Goal: Task Accomplishment & Management: Manage account settings

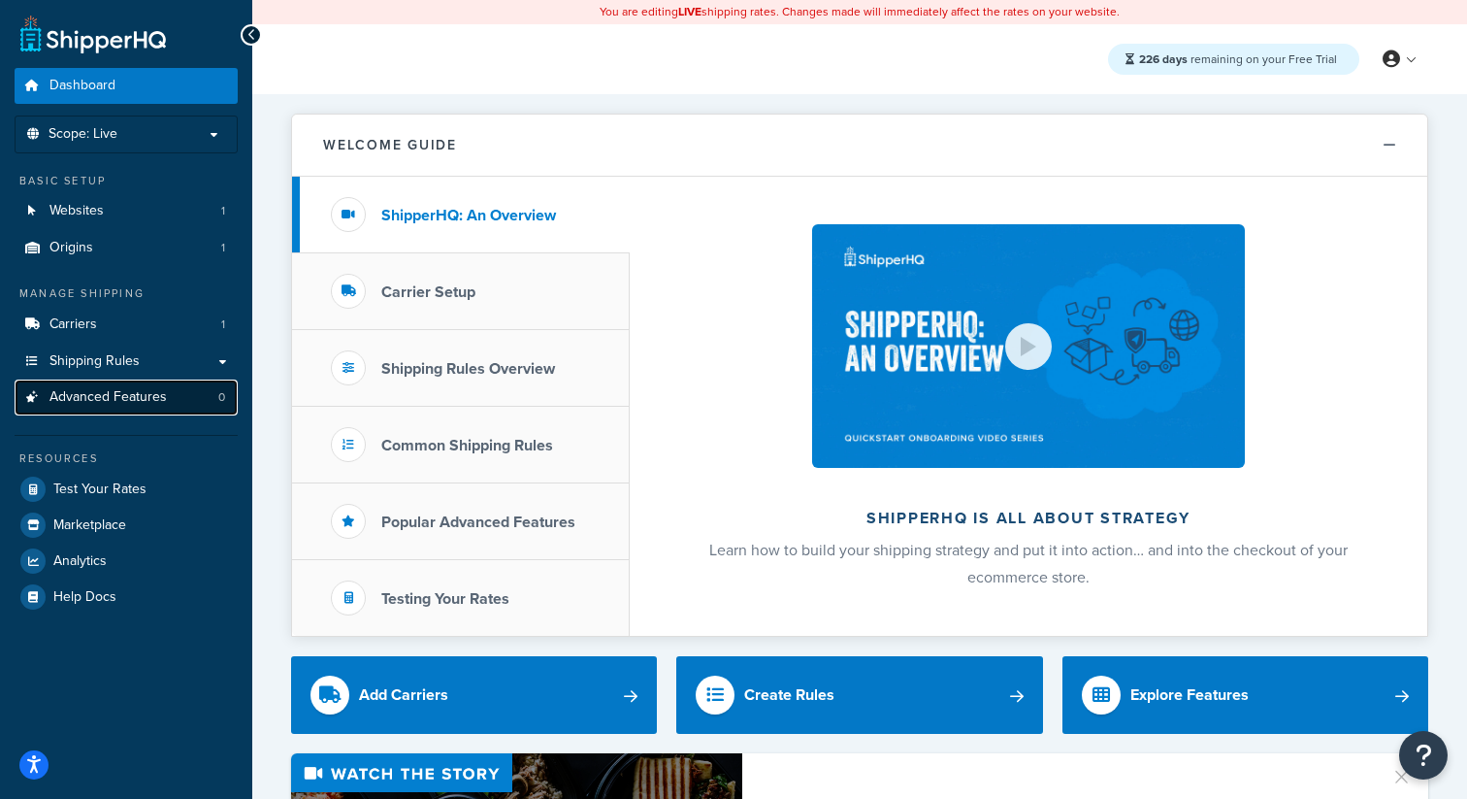
click at [150, 409] on link "Advanced Features 0" at bounding box center [126, 397] width 223 height 36
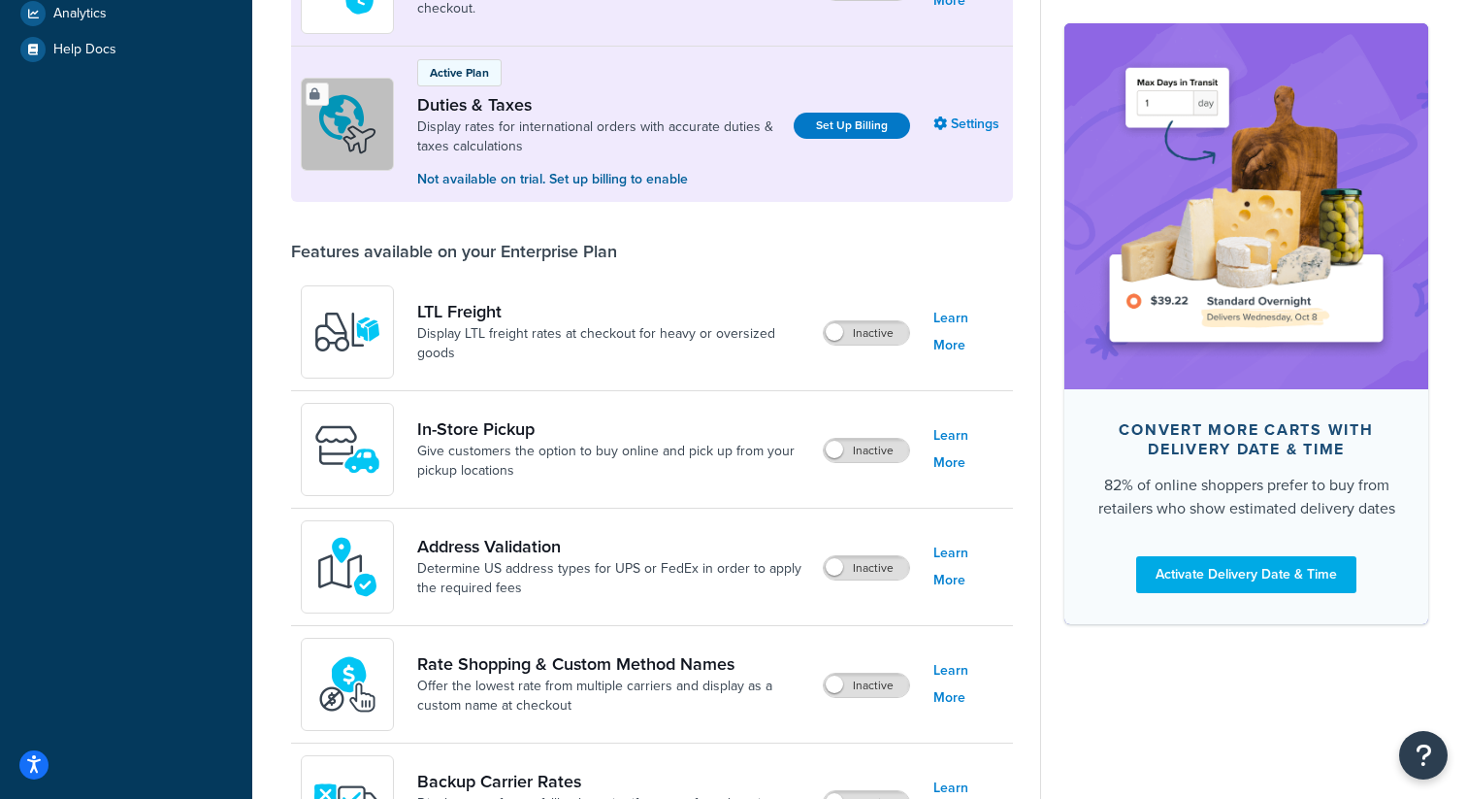
scroll to position [790, 0]
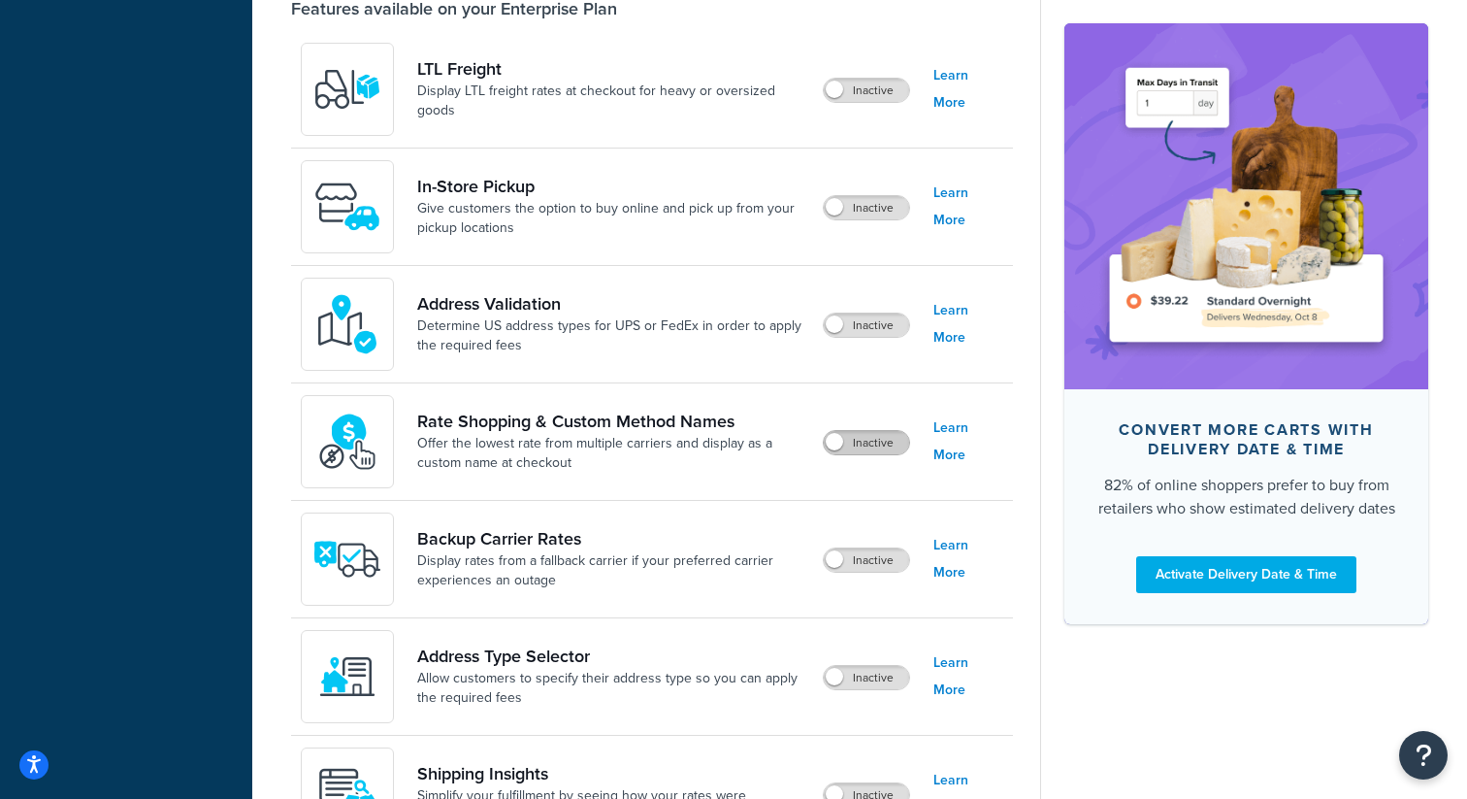
click at [867, 448] on label "Inactive" at bounding box center [866, 442] width 85 height 23
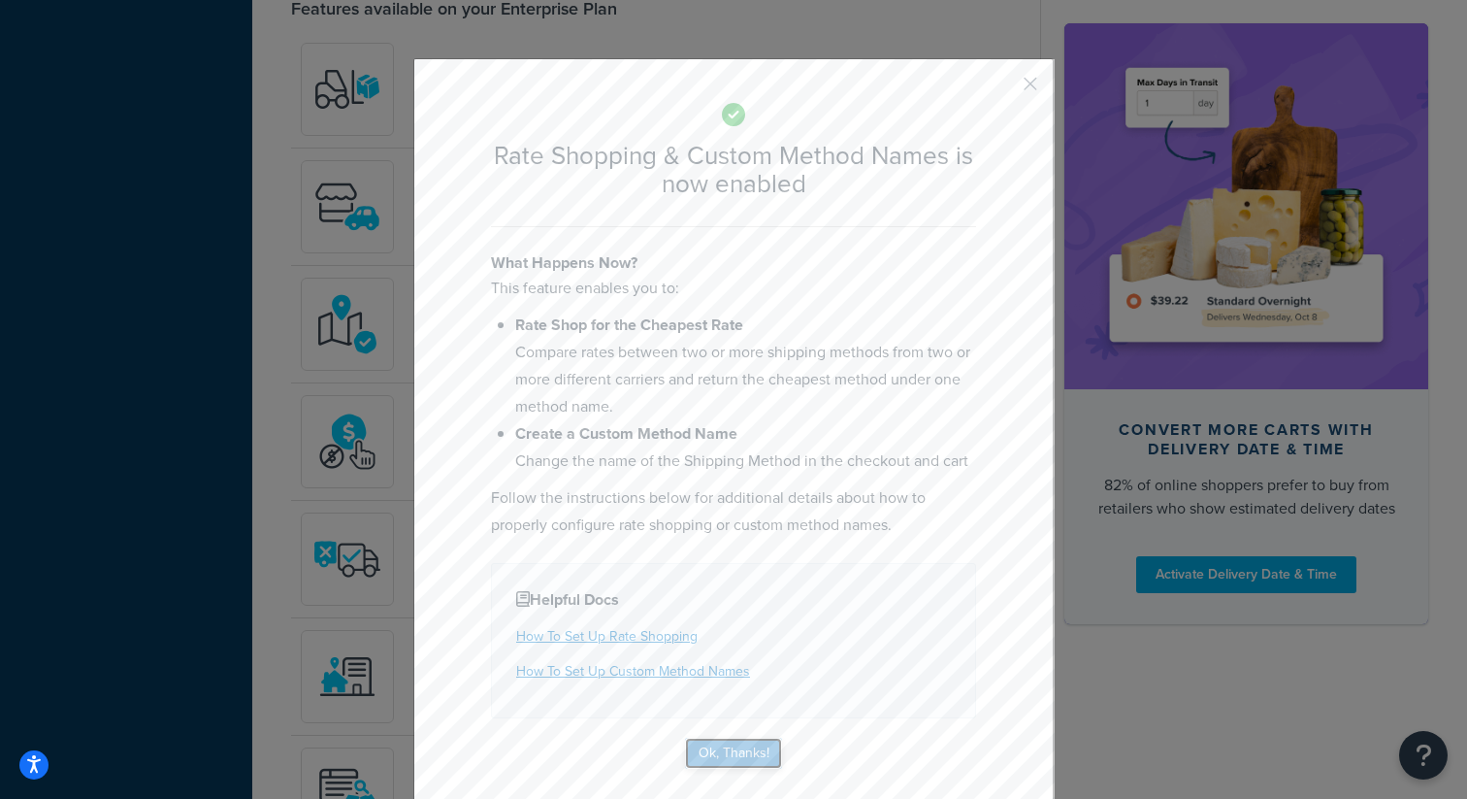
click at [747, 746] on button "Ok, Thanks!" at bounding box center [733, 752] width 97 height 31
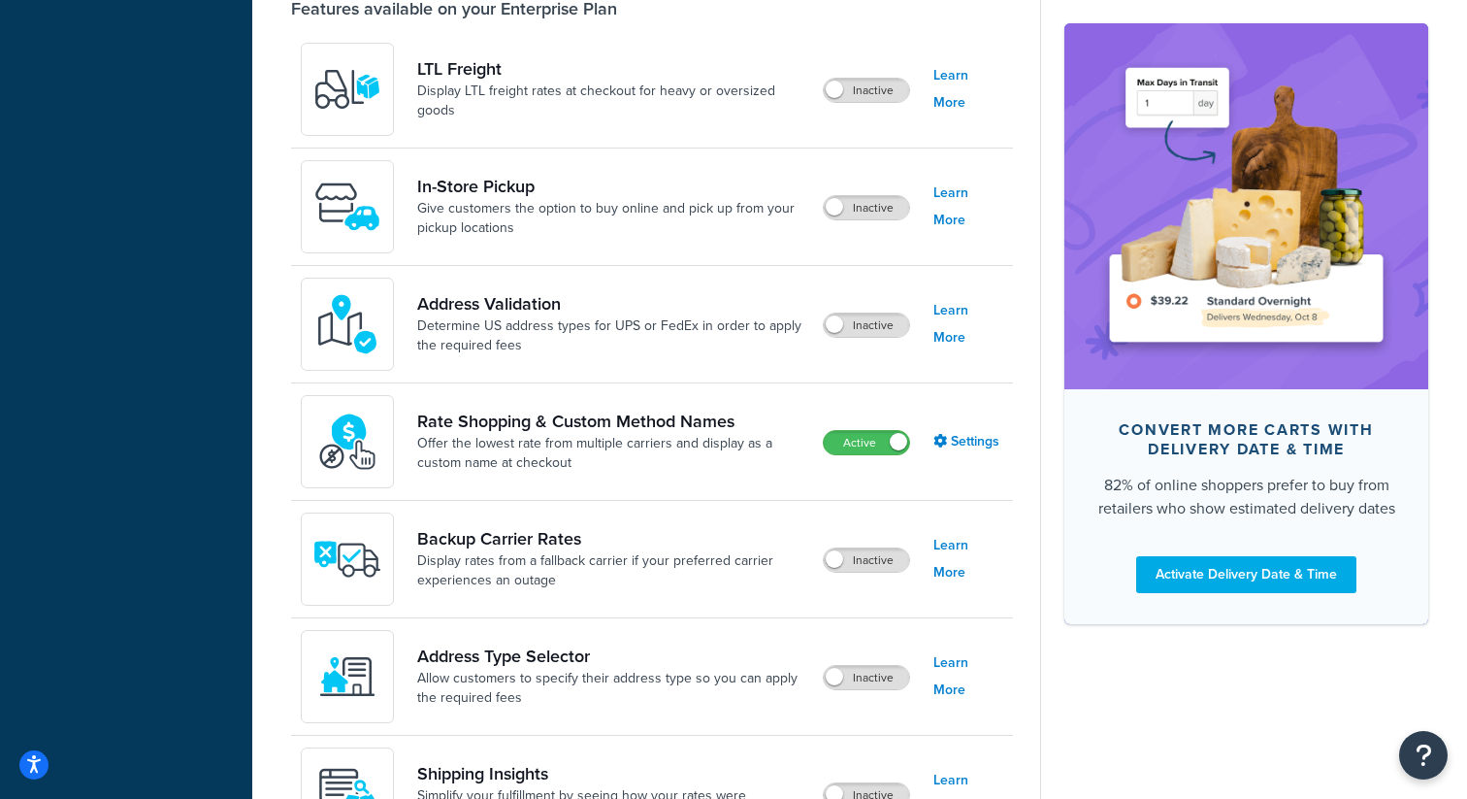
scroll to position [0, 0]
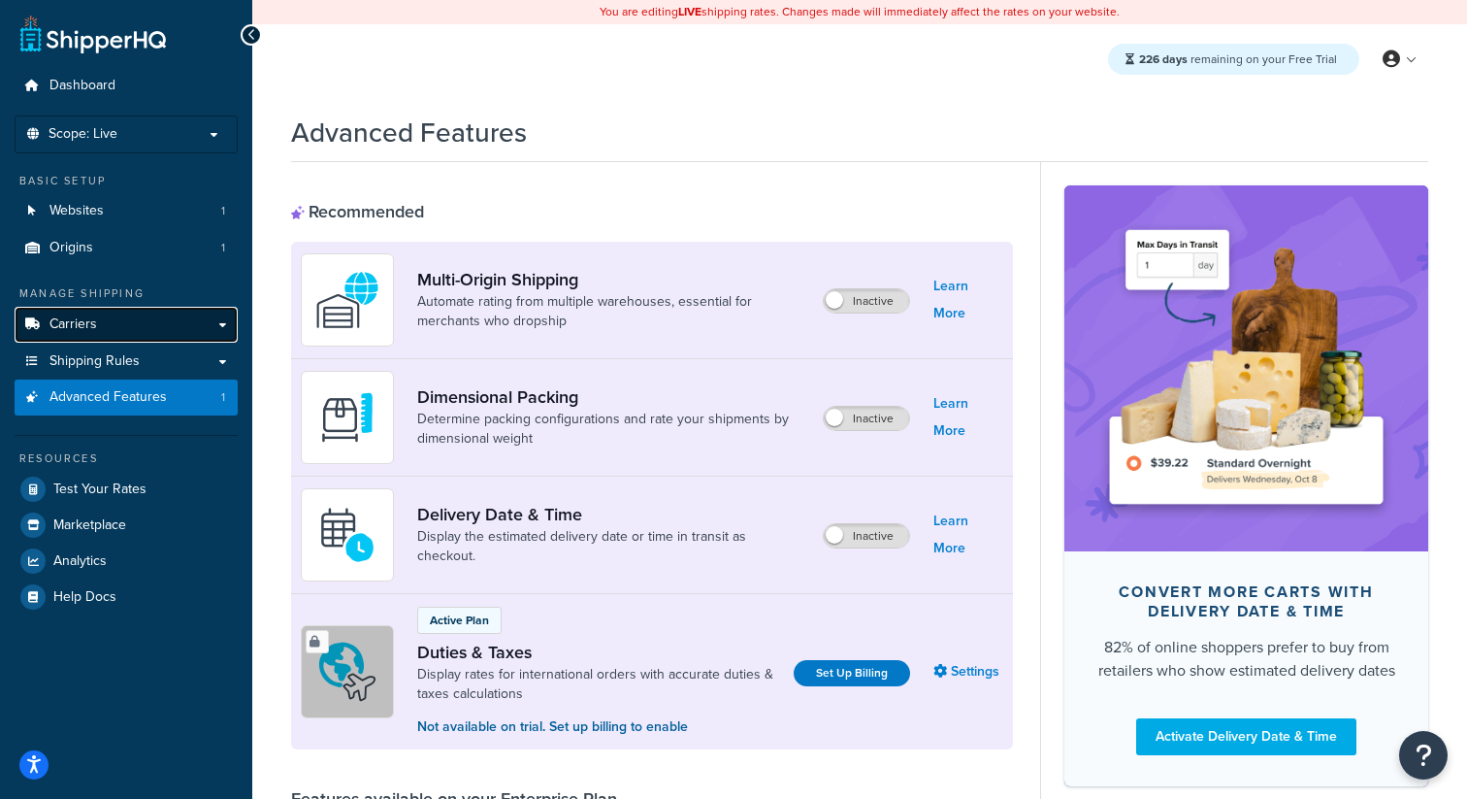
click at [147, 325] on link "Carriers" at bounding box center [126, 325] width 223 height 36
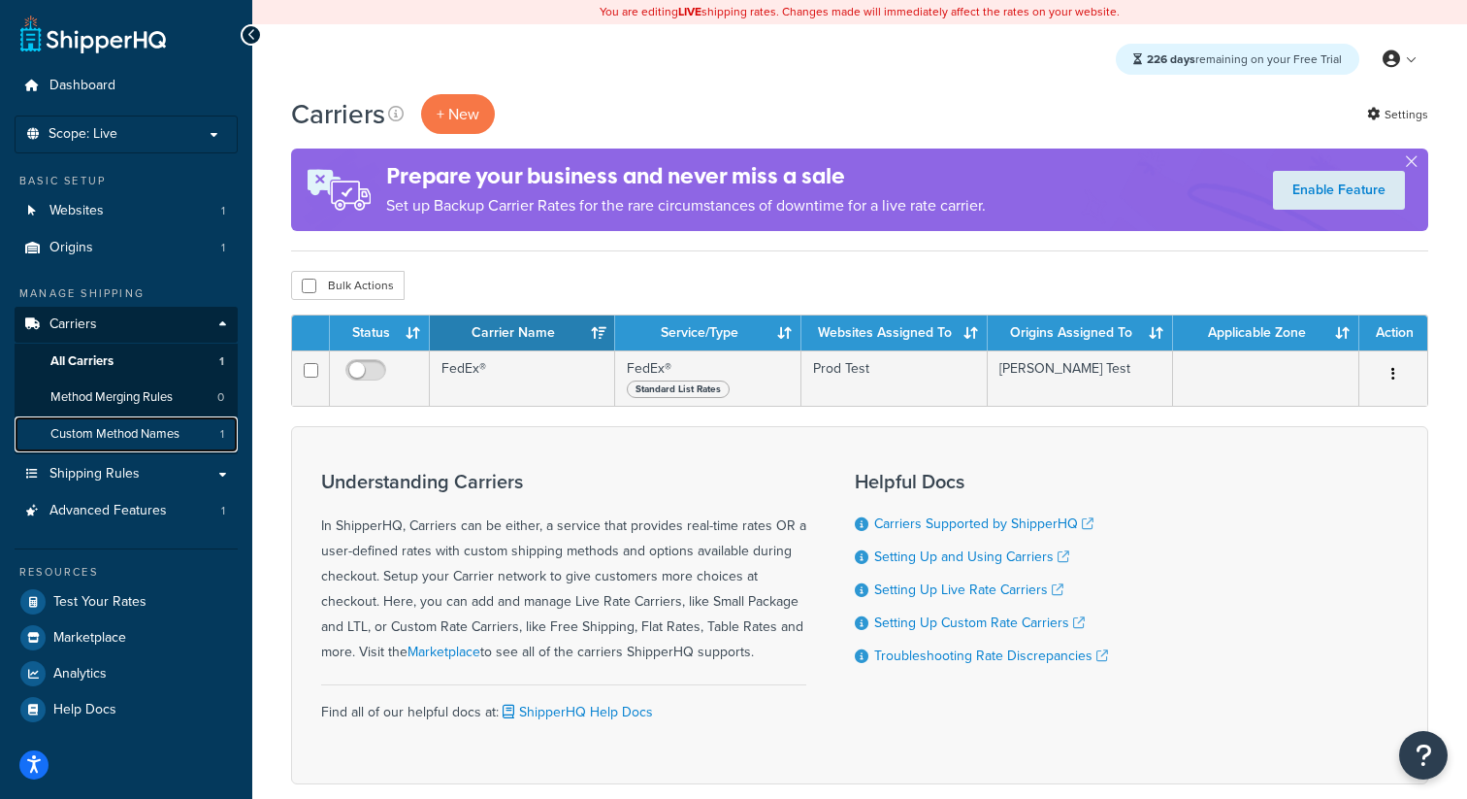
click at [121, 437] on span "Custom Method Names" at bounding box center [114, 434] width 129 height 16
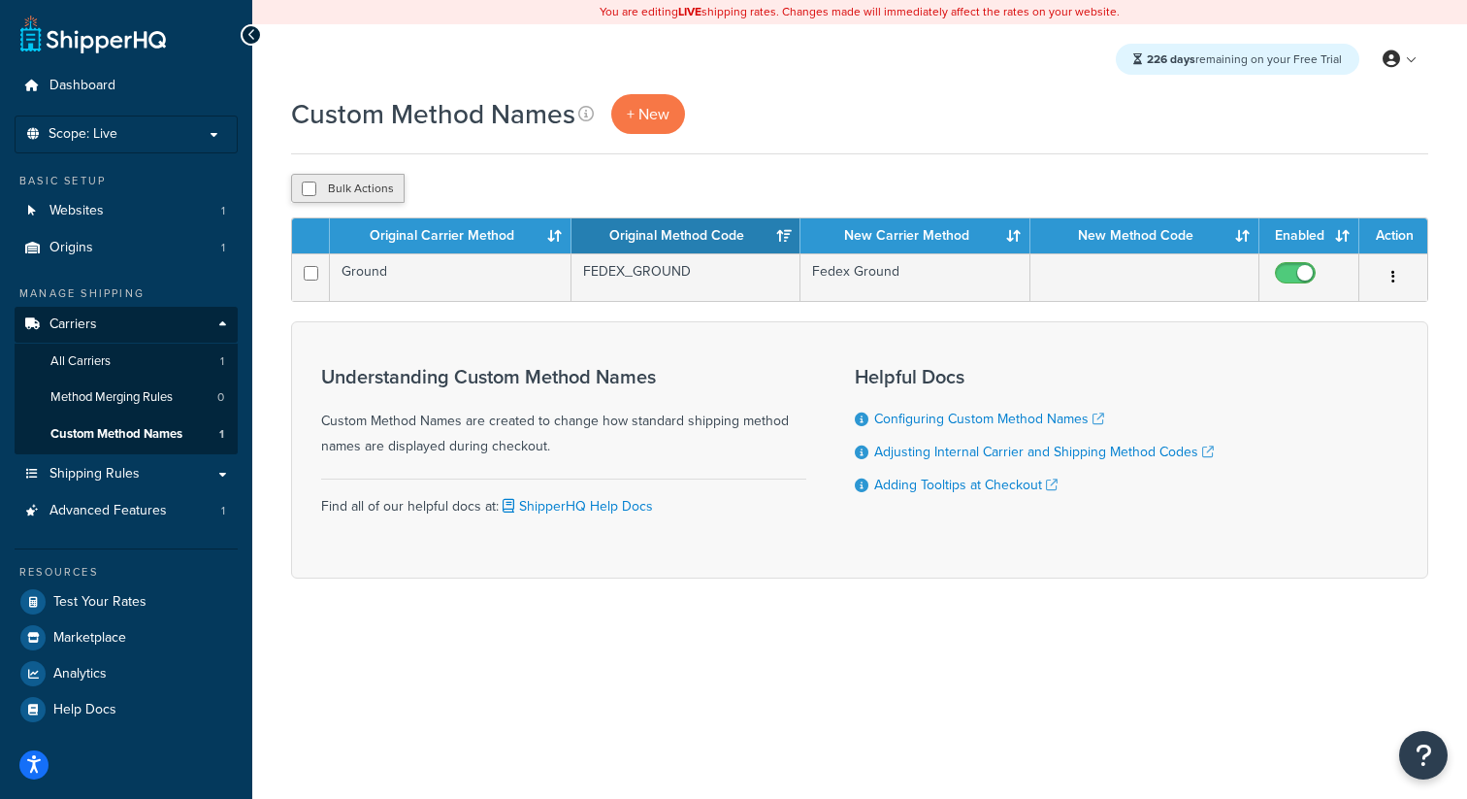
click at [370, 202] on button "Bulk Actions" at bounding box center [348, 188] width 114 height 29
checkbox input "true"
click at [536, 196] on button "Delete" at bounding box center [517, 188] width 67 height 29
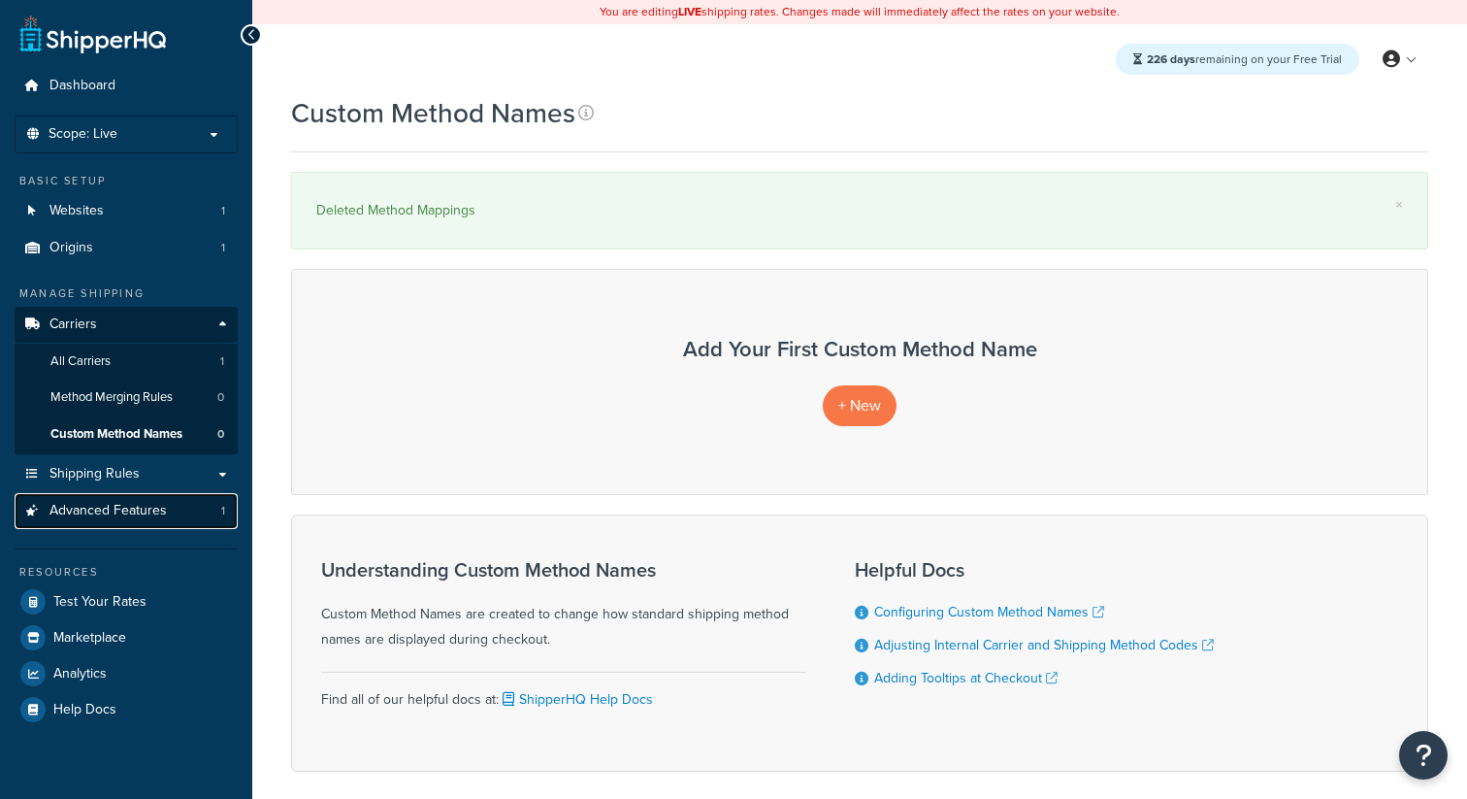
click at [205, 524] on link "Advanced Features 1" at bounding box center [126, 511] width 223 height 36
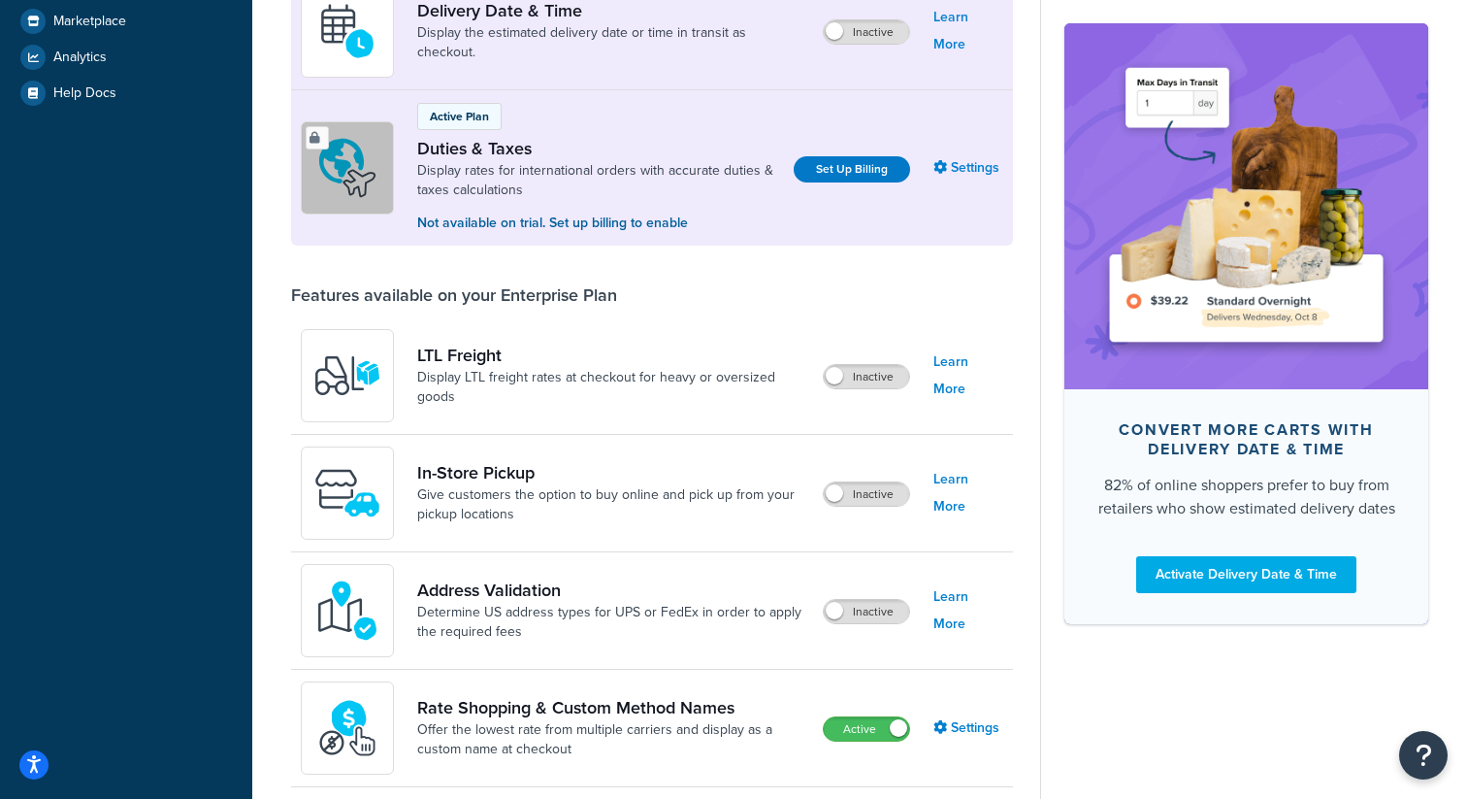
scroll to position [755, 0]
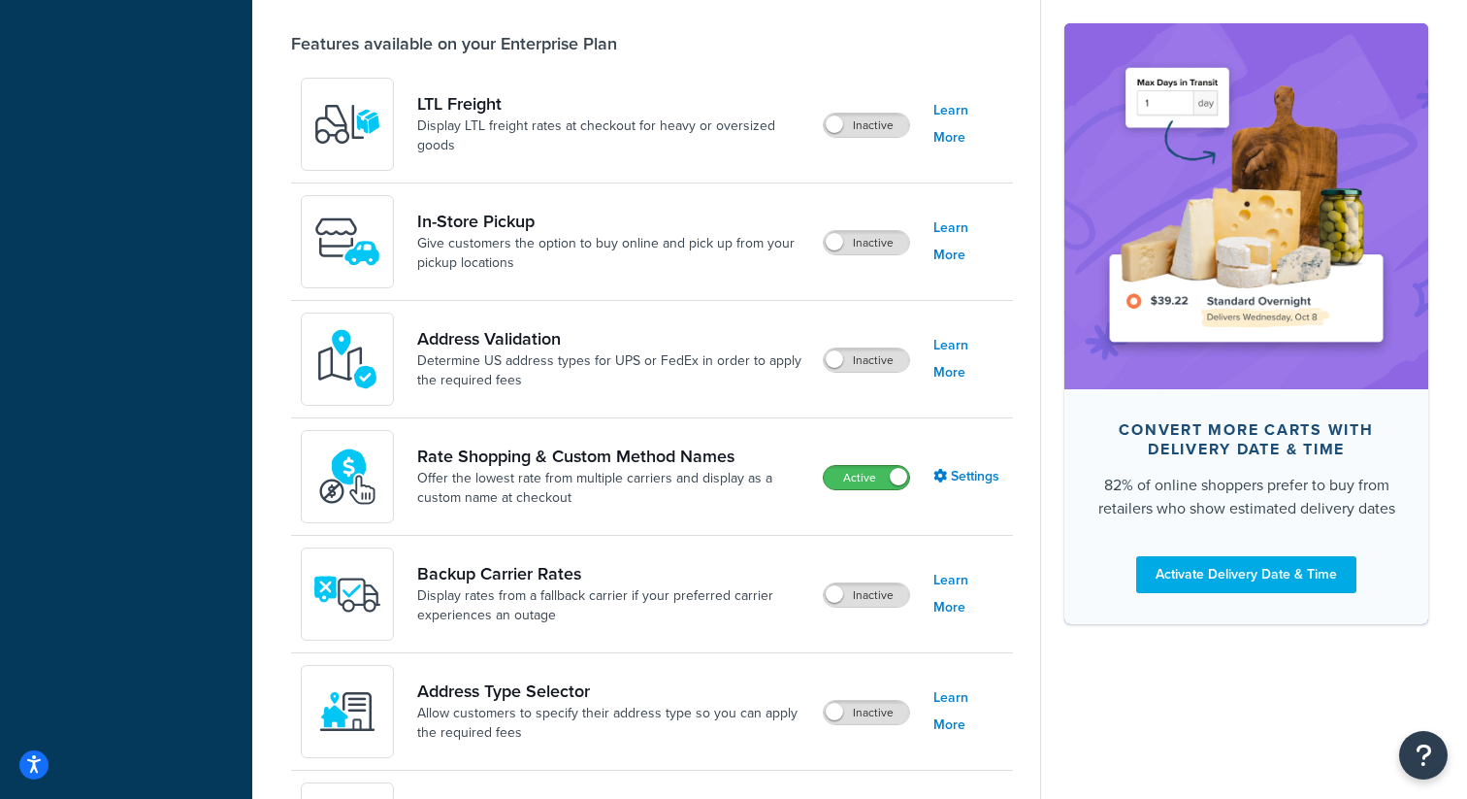
click at [870, 490] on div "Active" at bounding box center [866, 477] width 87 height 25
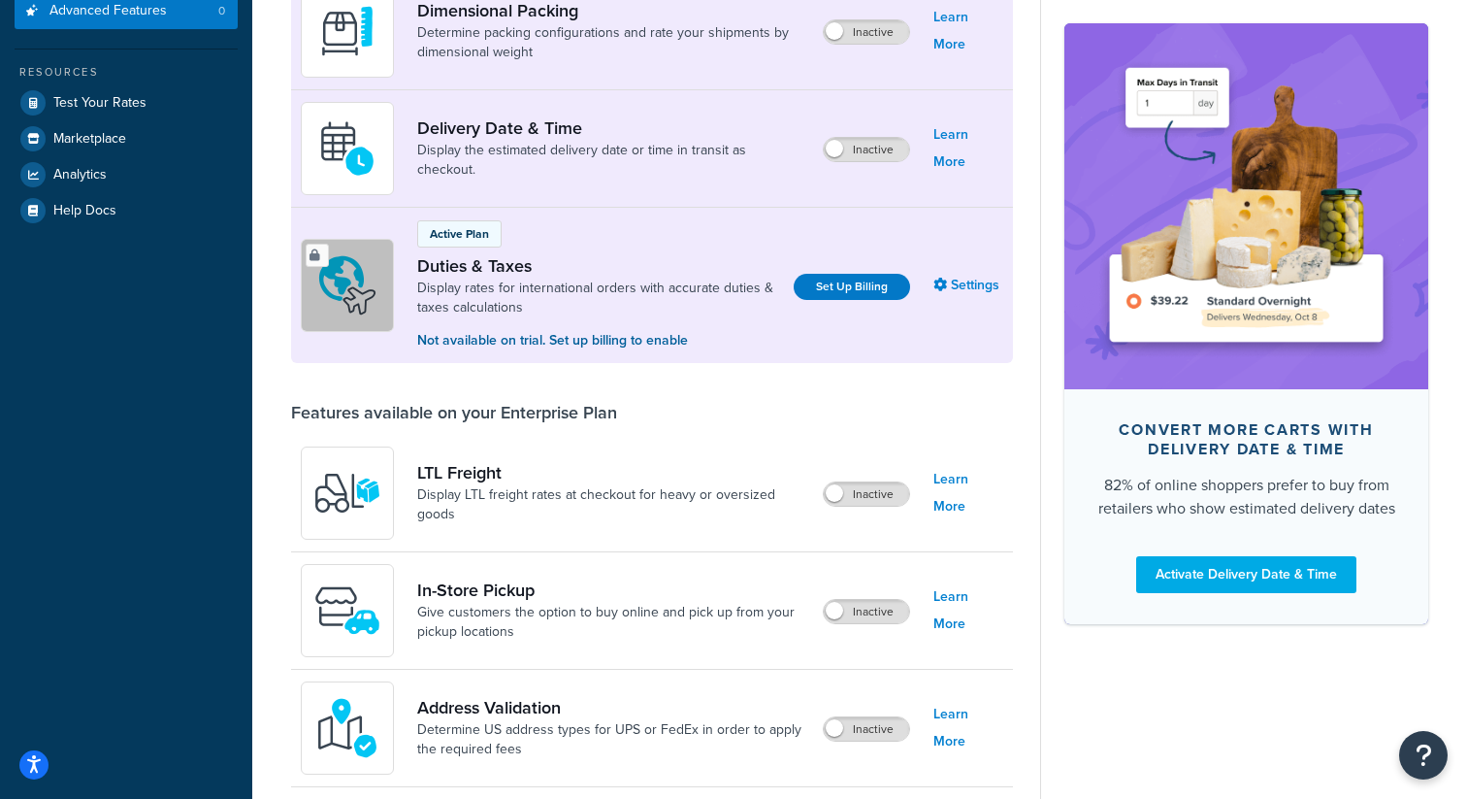
scroll to position [0, 0]
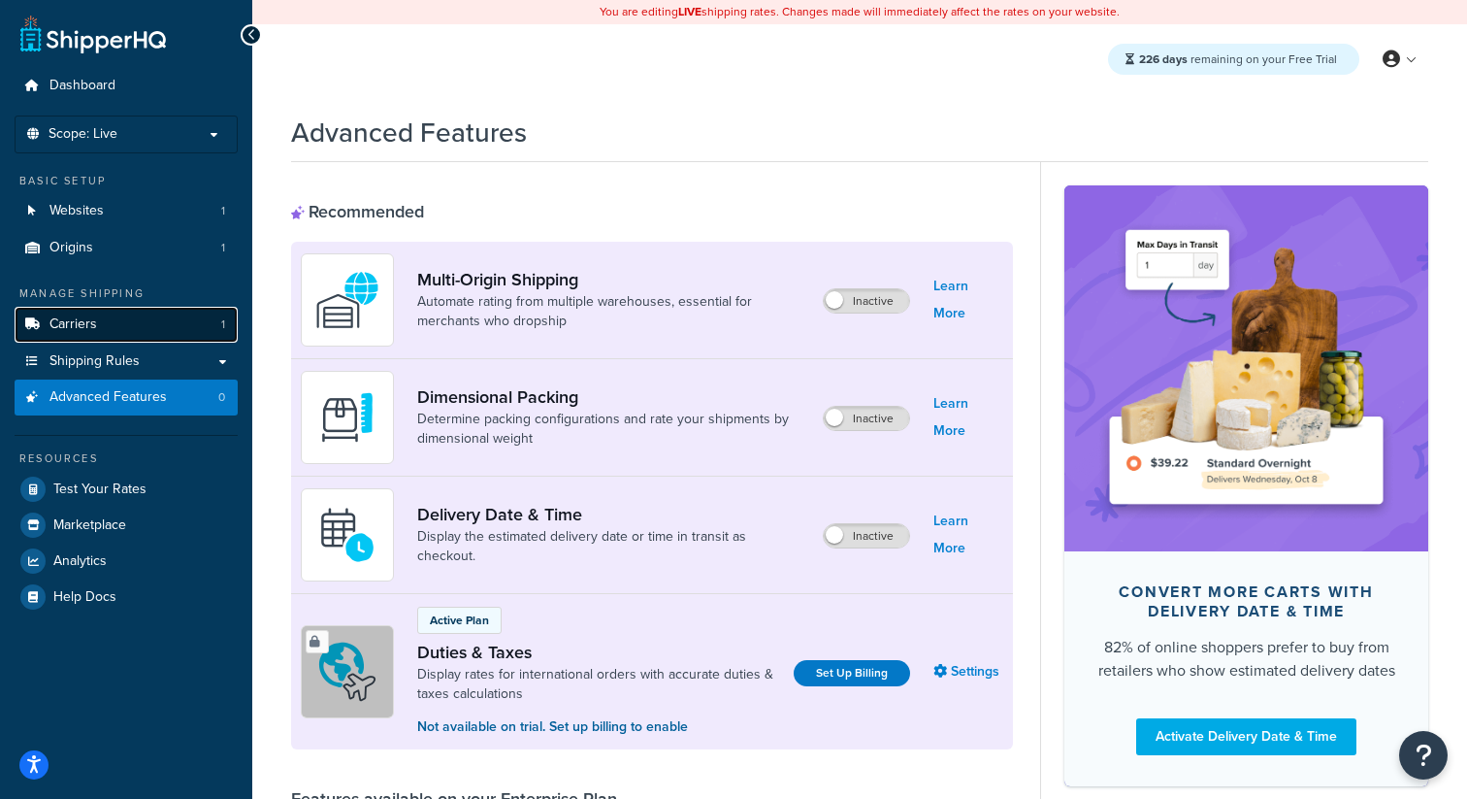
click at [158, 321] on link "Carriers 1" at bounding box center [126, 325] width 223 height 36
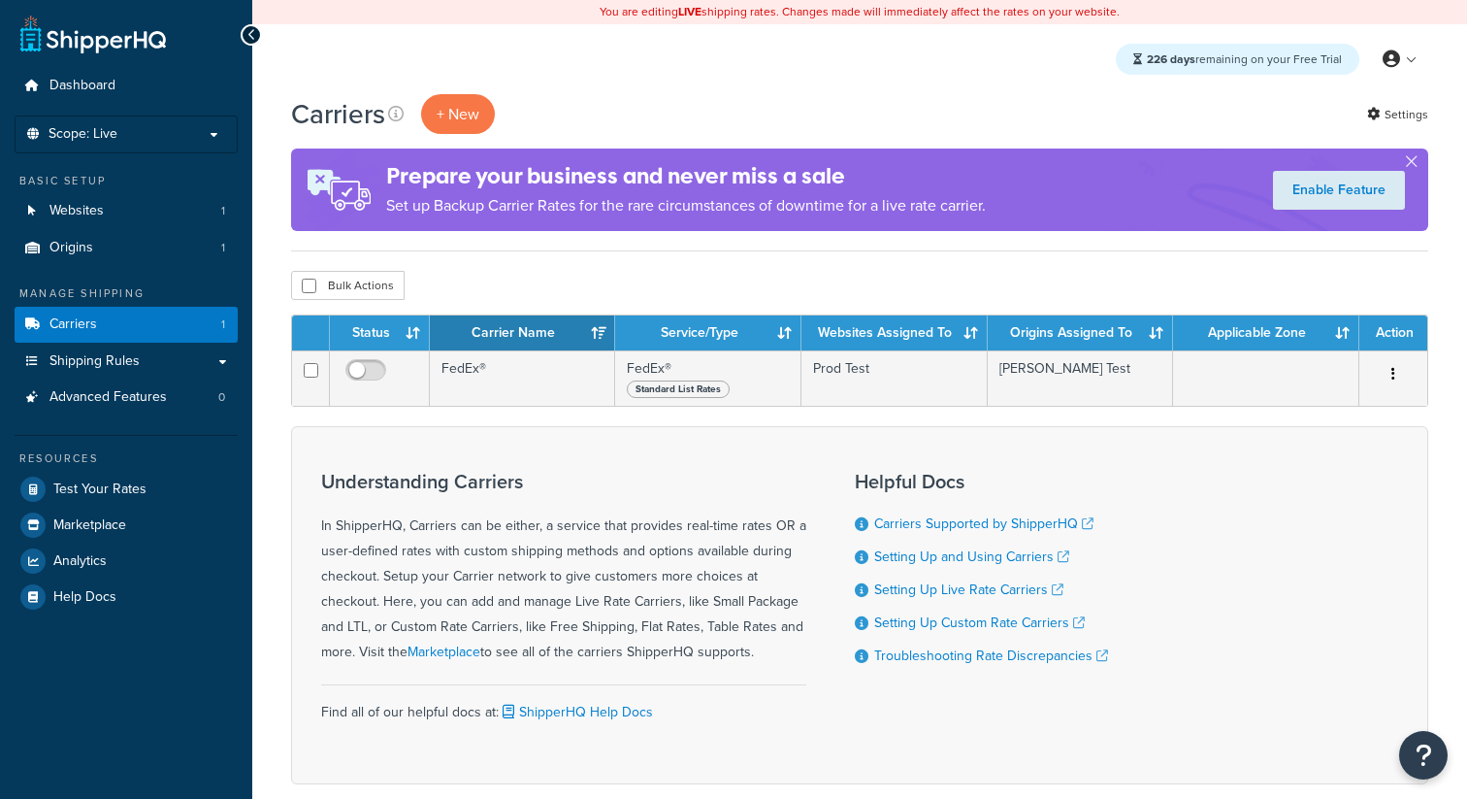
click at [371, 305] on div "Carriers + New Settings Prepare your business and never miss a sale Set up Back…" at bounding box center [859, 473] width 1215 height 758
click at [383, 296] on button "Bulk Actions" at bounding box center [348, 285] width 114 height 29
checkbox input "true"
click at [500, 295] on button "Delete" at bounding box center [517, 285] width 67 height 29
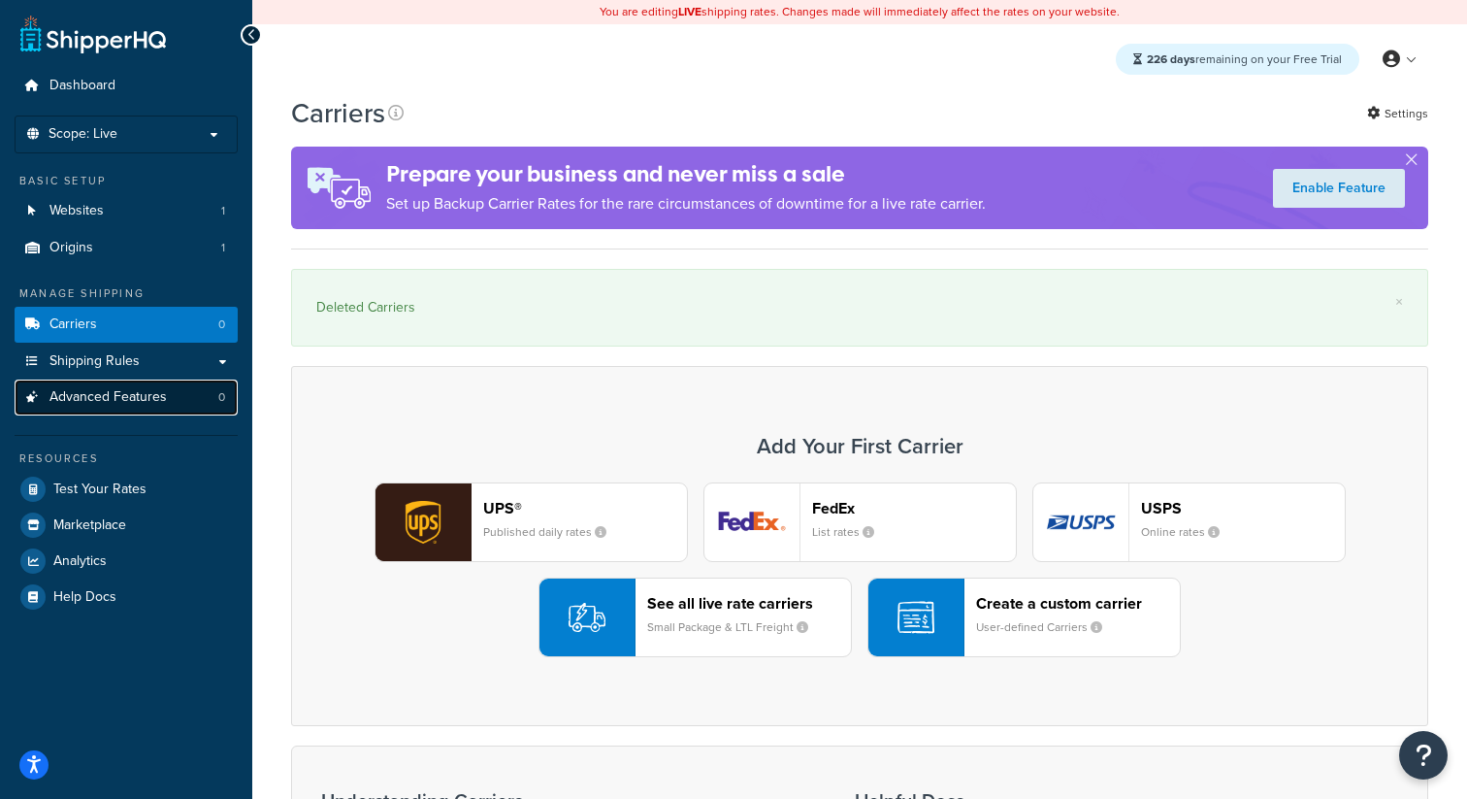
click at [115, 396] on span "Advanced Features" at bounding box center [107, 397] width 117 height 16
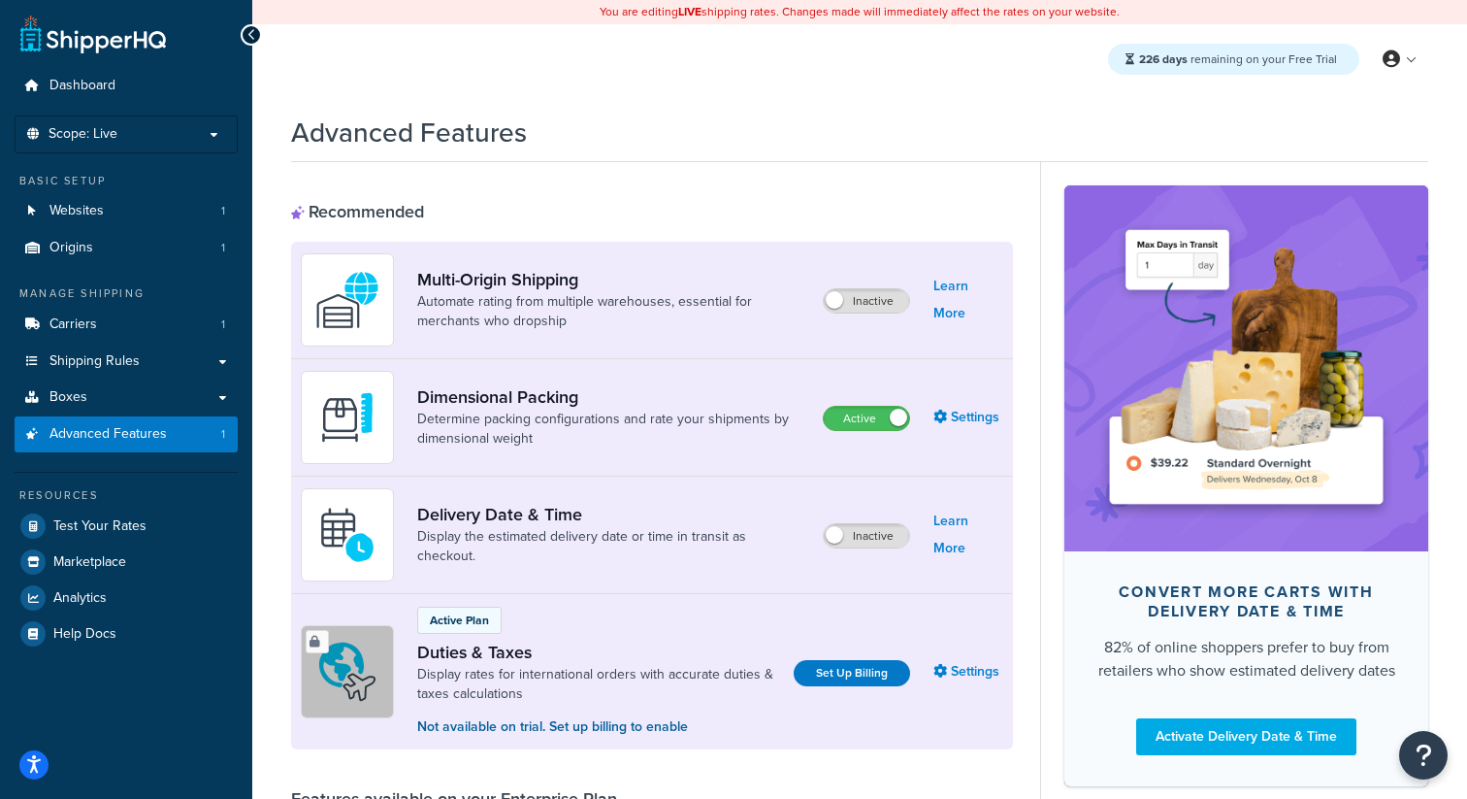
scroll to position [15, 0]
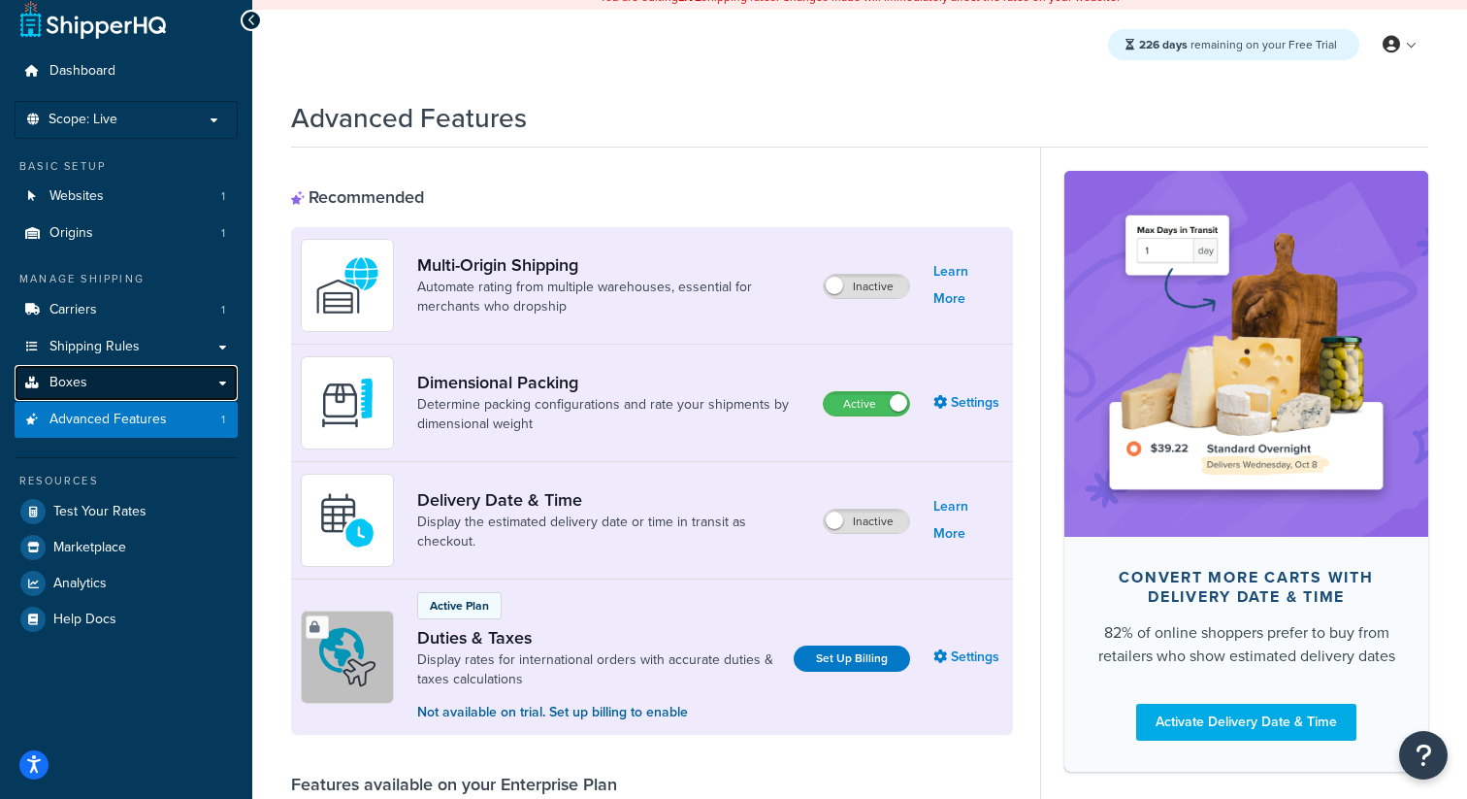
click at [178, 382] on link "Boxes" at bounding box center [126, 383] width 223 height 36
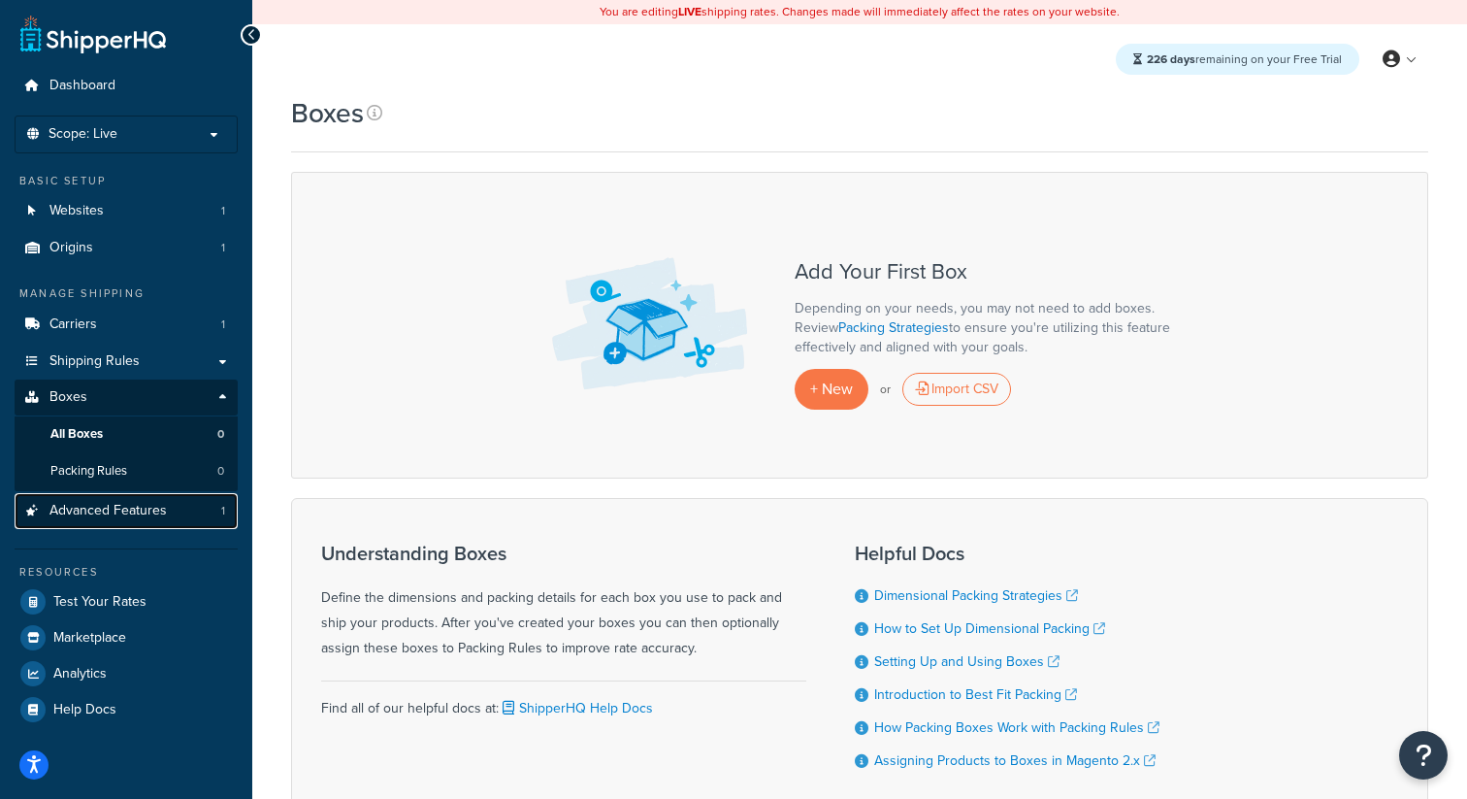
click at [166, 513] on link "Advanced Features 1" at bounding box center [126, 511] width 223 height 36
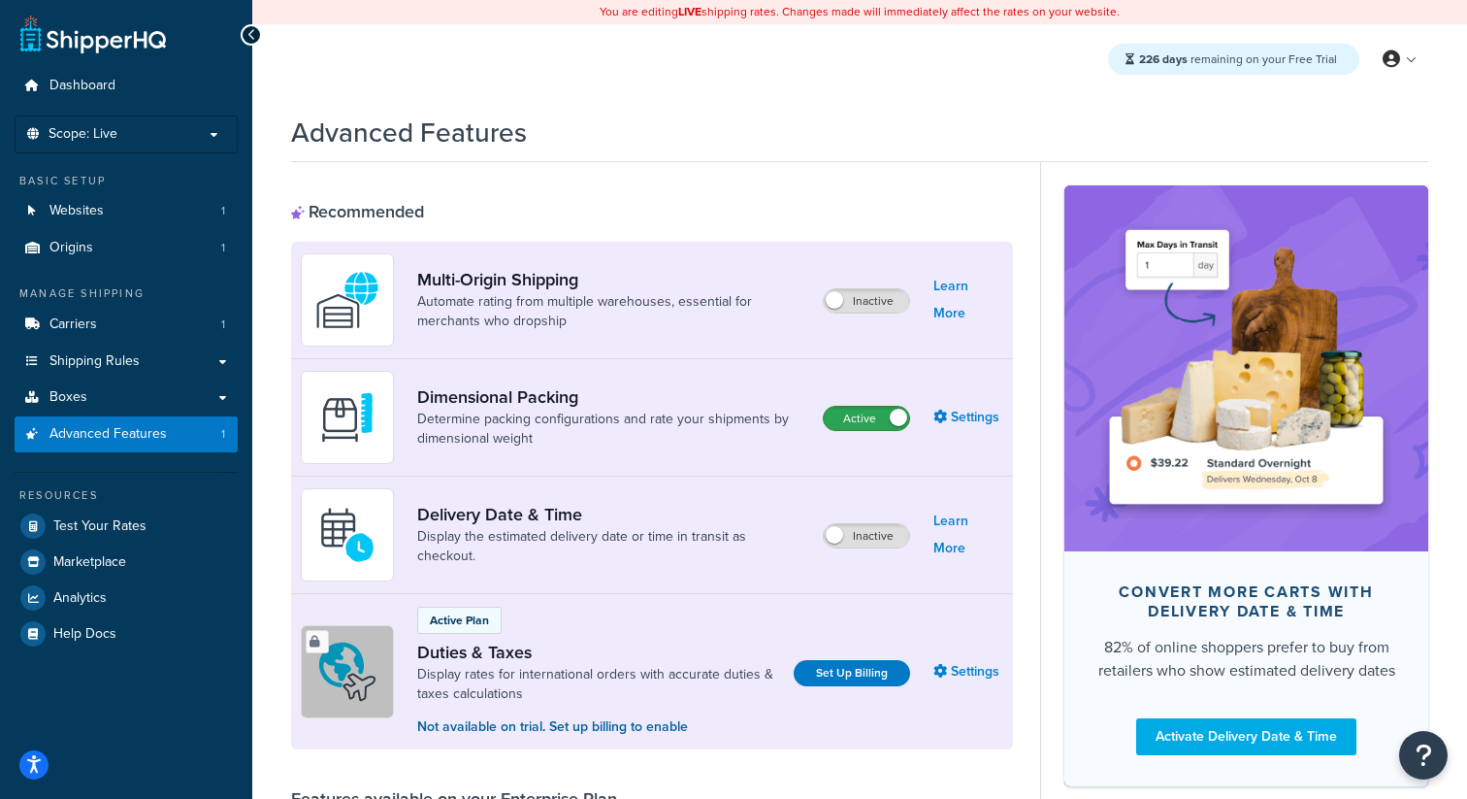
click at [870, 419] on label "Active" at bounding box center [866, 418] width 85 height 23
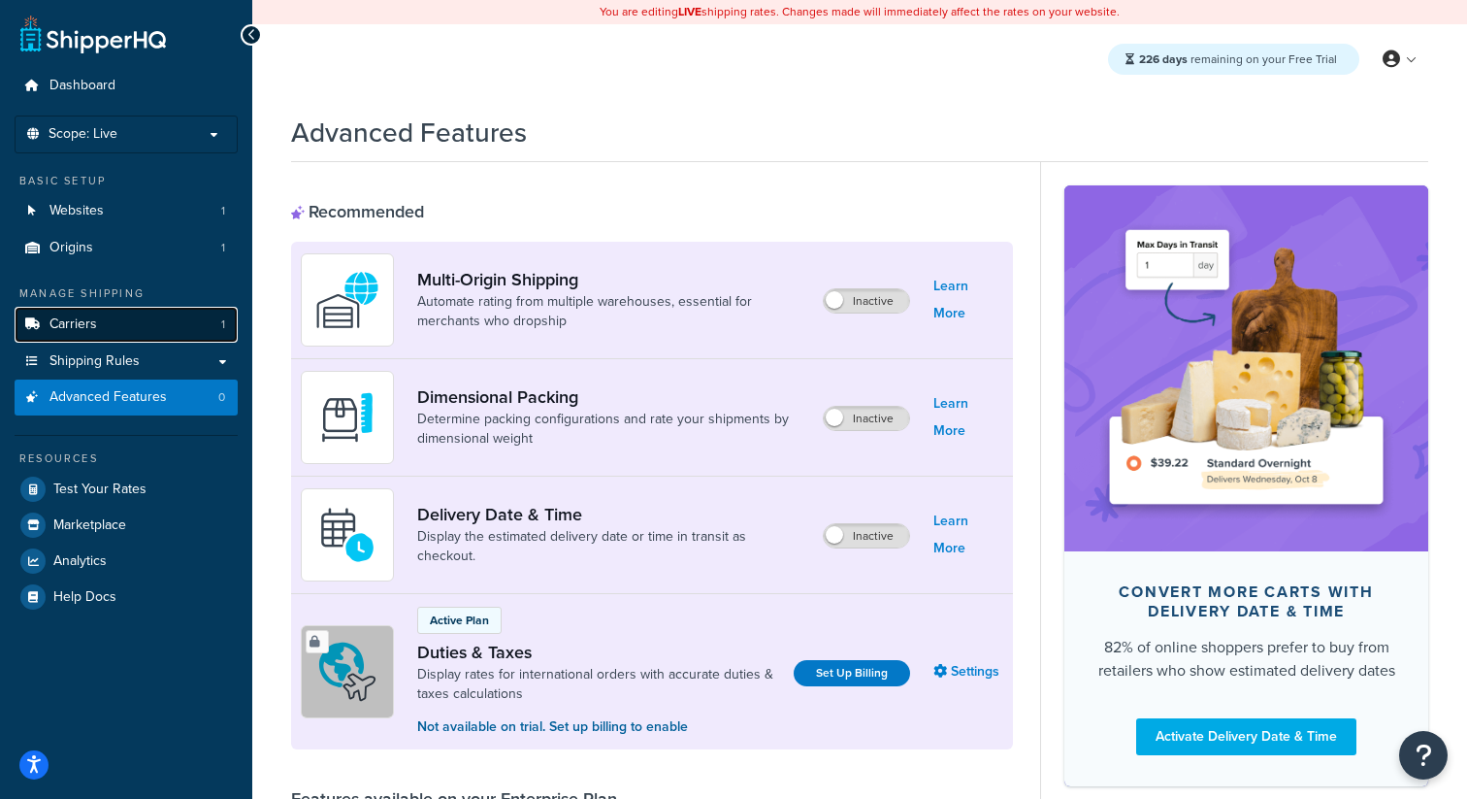
click at [205, 319] on link "Carriers 1" at bounding box center [126, 325] width 223 height 36
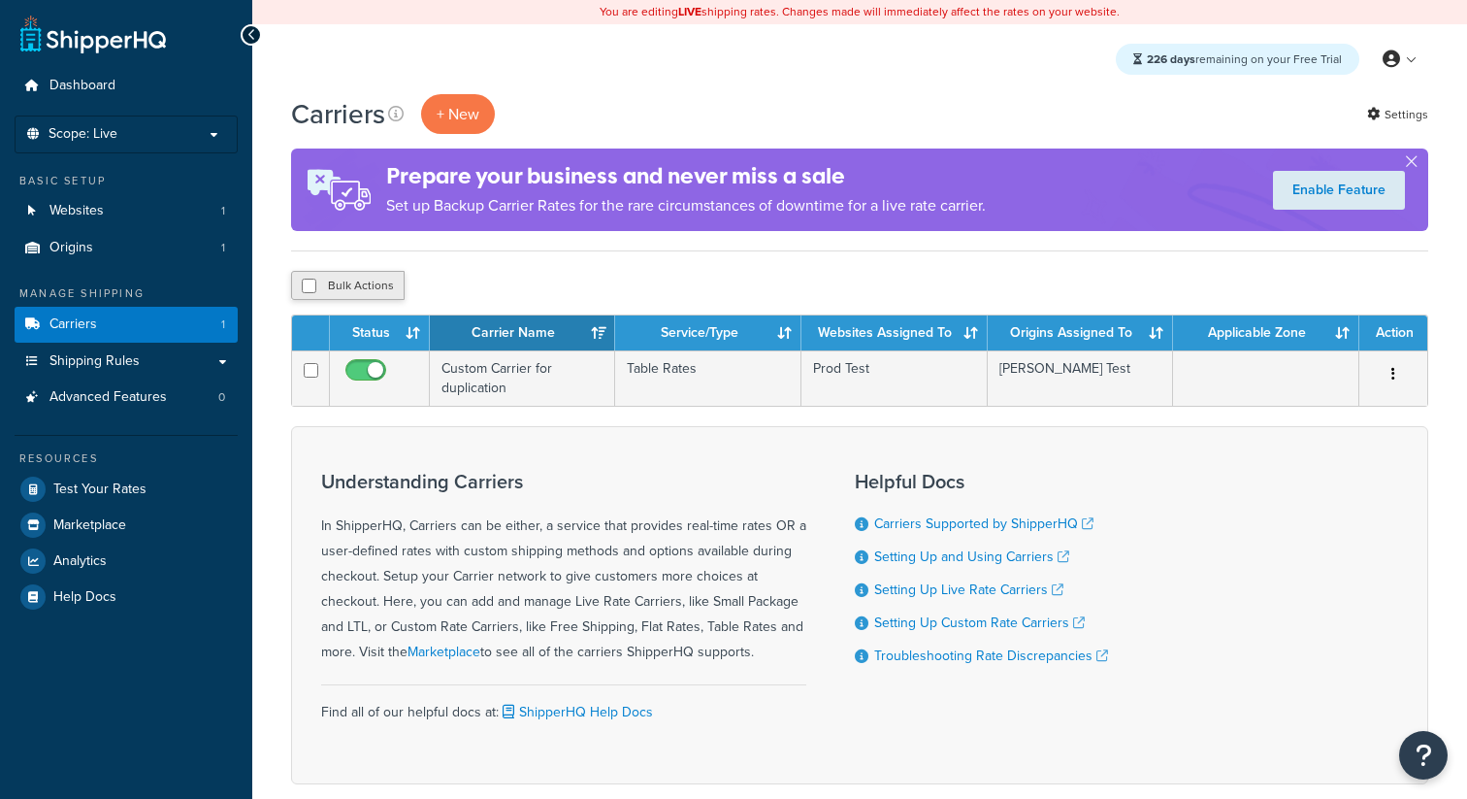
click at [376, 282] on button "Bulk Actions" at bounding box center [348, 285] width 114 height 29
checkbox input "true"
click at [525, 293] on button "Delete" at bounding box center [517, 285] width 67 height 29
